Goal: Transaction & Acquisition: Purchase product/service

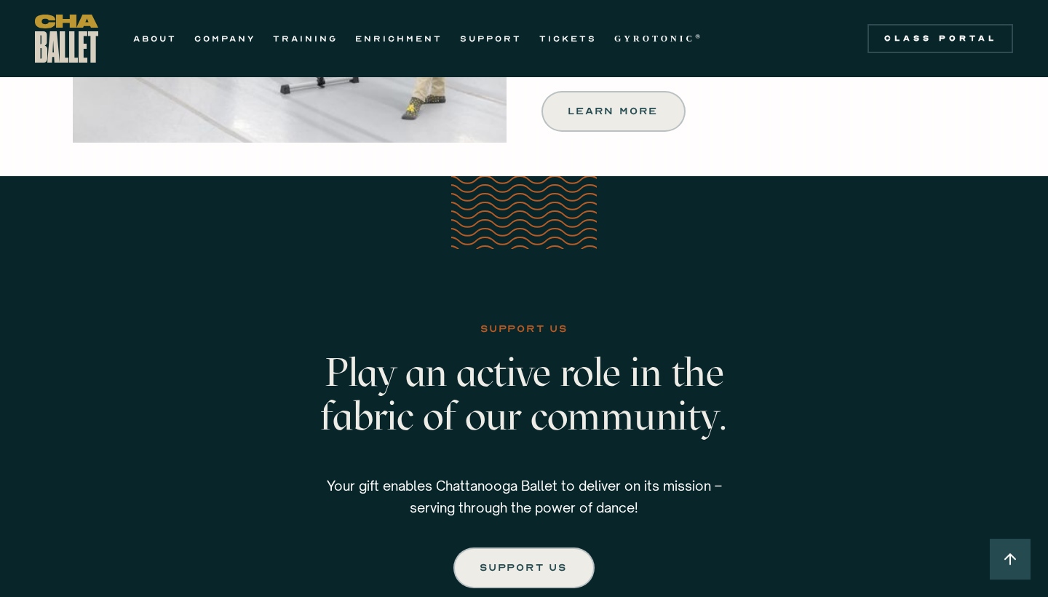
scroll to position [2044, 0]
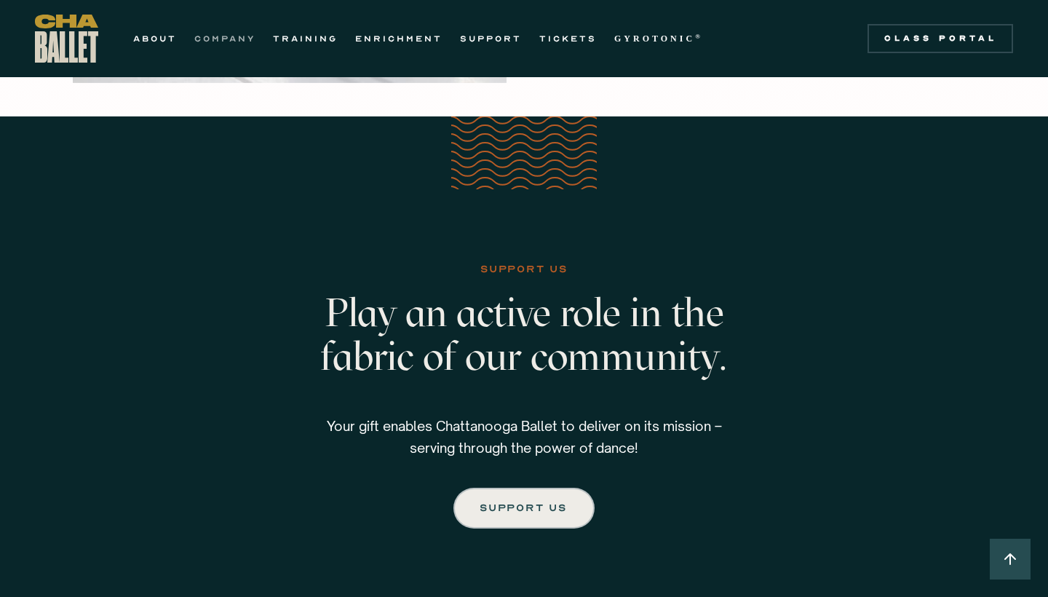
click at [210, 36] on link "COMPANY" at bounding box center [224, 38] width 61 height 17
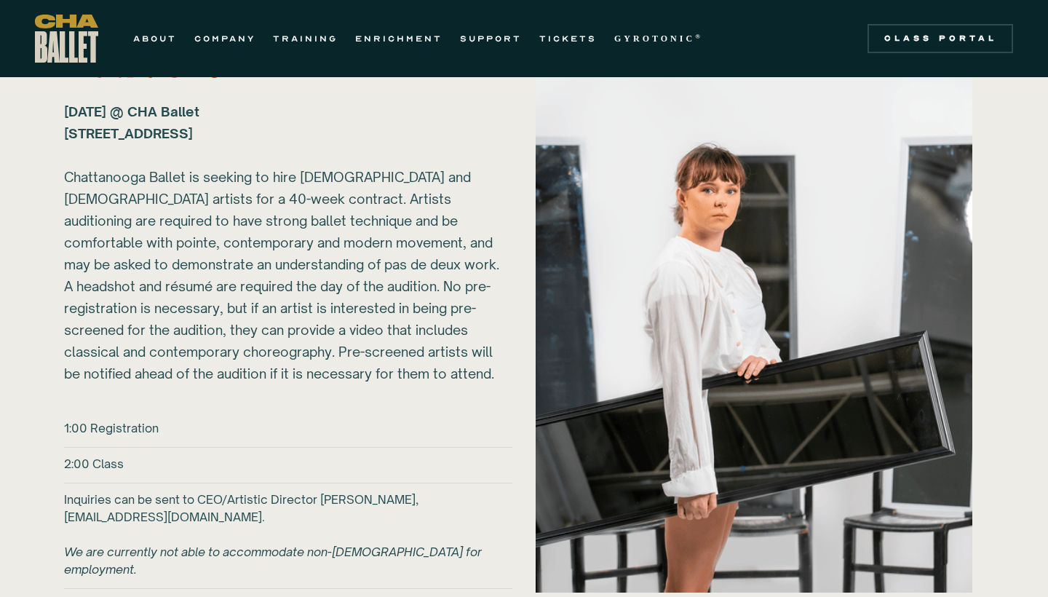
scroll to position [1958, 0]
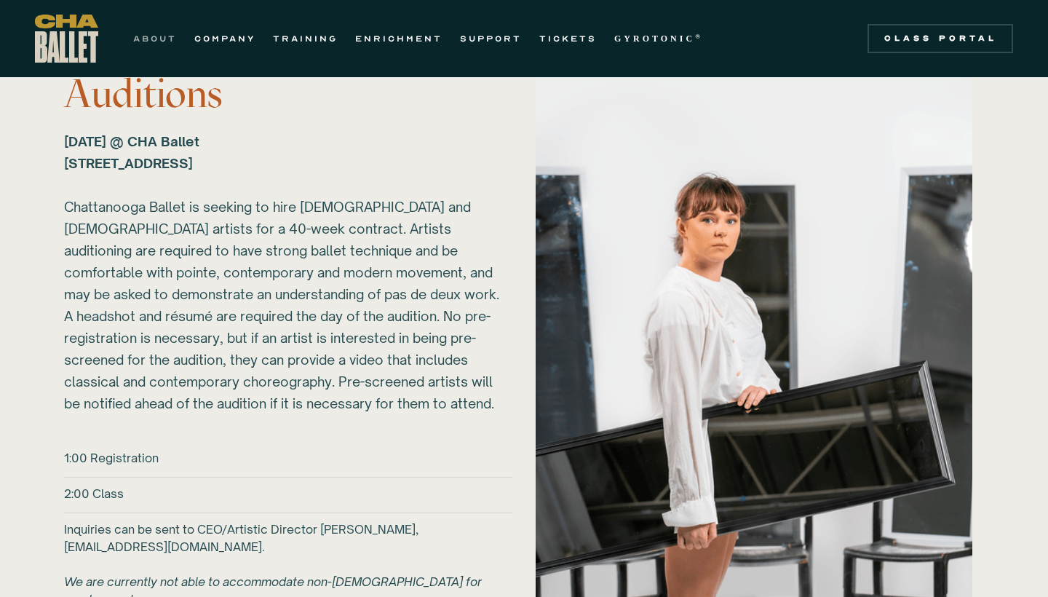
click at [148, 39] on link "ABOUT" at bounding box center [155, 38] width 44 height 17
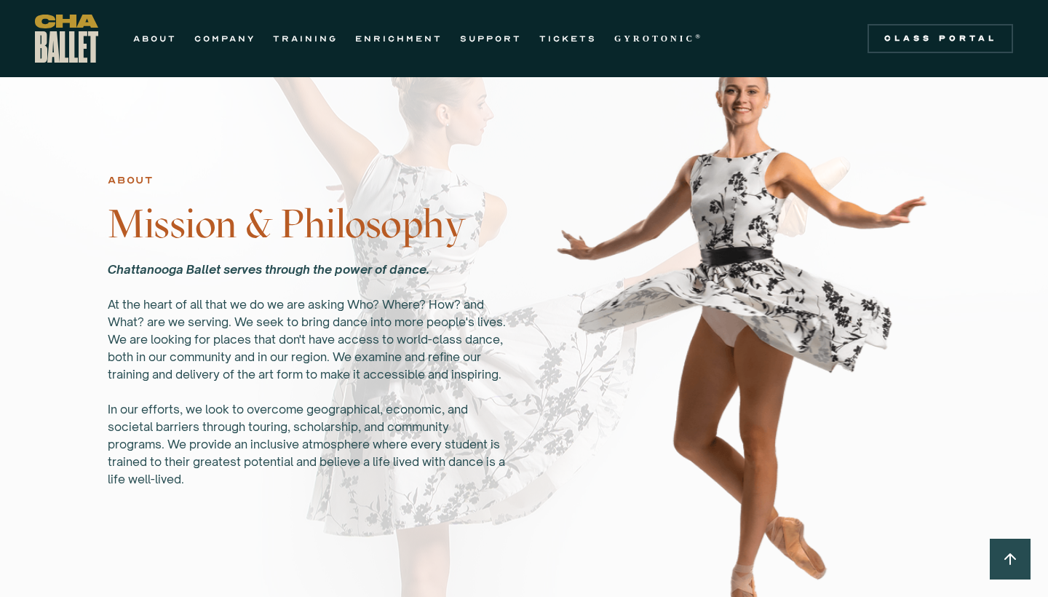
scroll to position [788, 0]
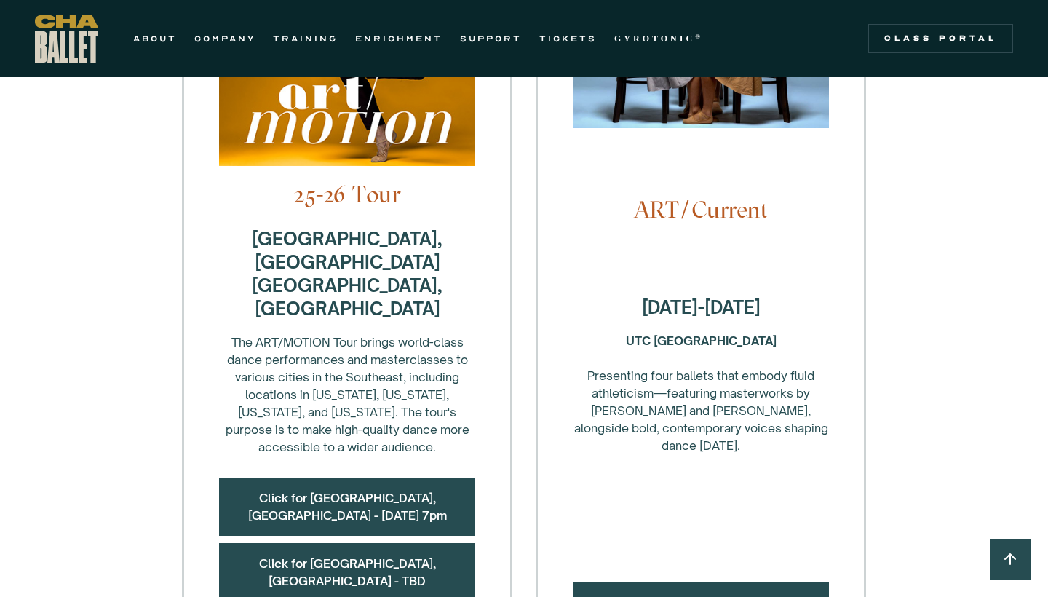
scroll to position [550, 0]
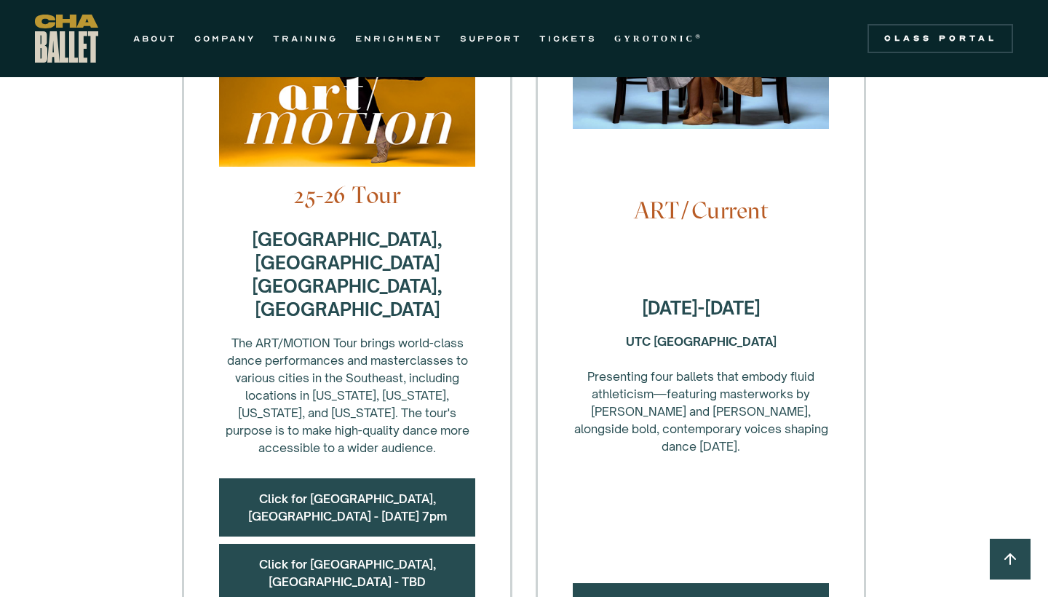
click at [694, 596] on link "Purchase Tickets!" at bounding box center [701, 603] width 102 height 15
